Goal: Task Accomplishment & Management: Use online tool/utility

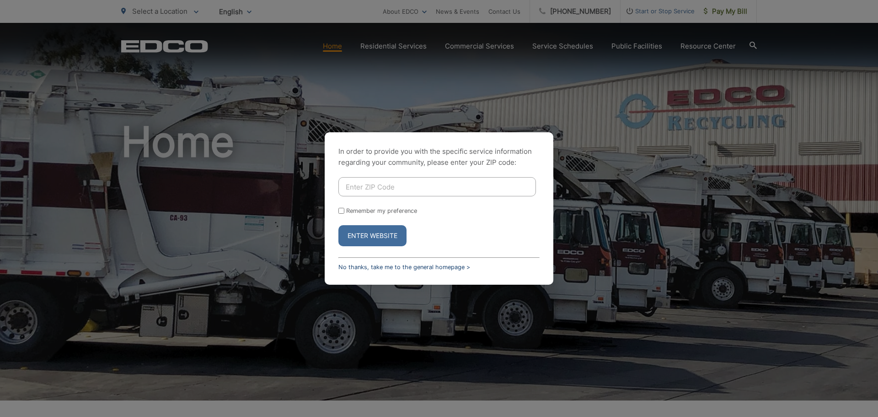
click at [369, 270] on link "No thanks, take me to the general homepage >" at bounding box center [404, 266] width 132 height 7
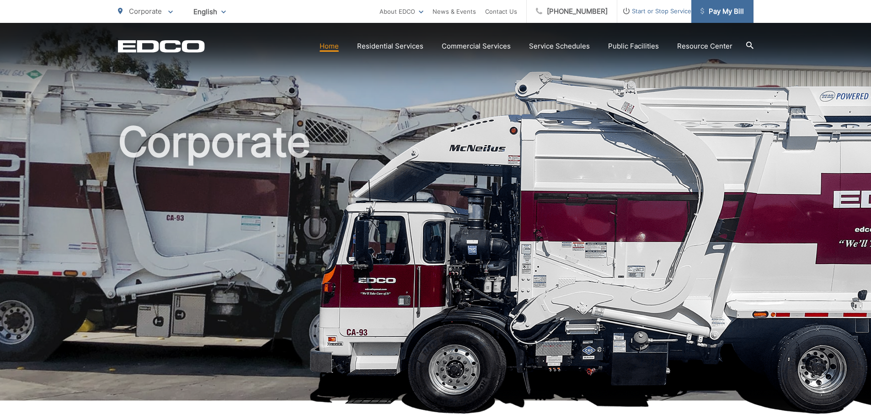
click at [724, 11] on span "Pay My Bill" at bounding box center [722, 11] width 43 height 11
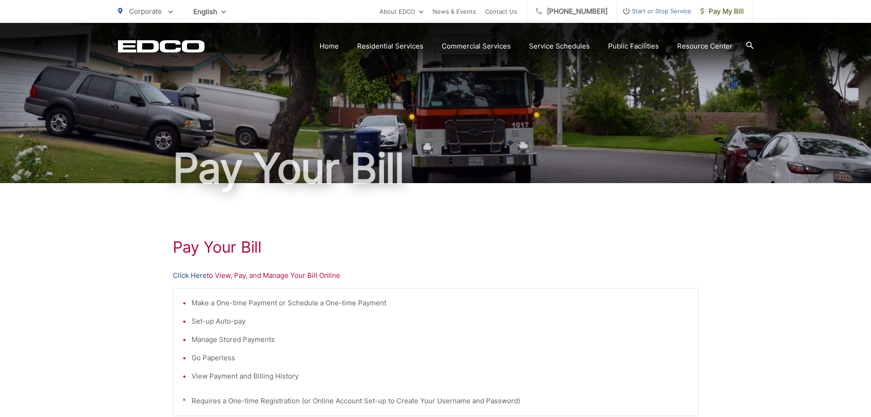
click at [183, 272] on link "Click Here" at bounding box center [190, 275] width 34 height 11
